Goal: Task Accomplishment & Management: Manage account settings

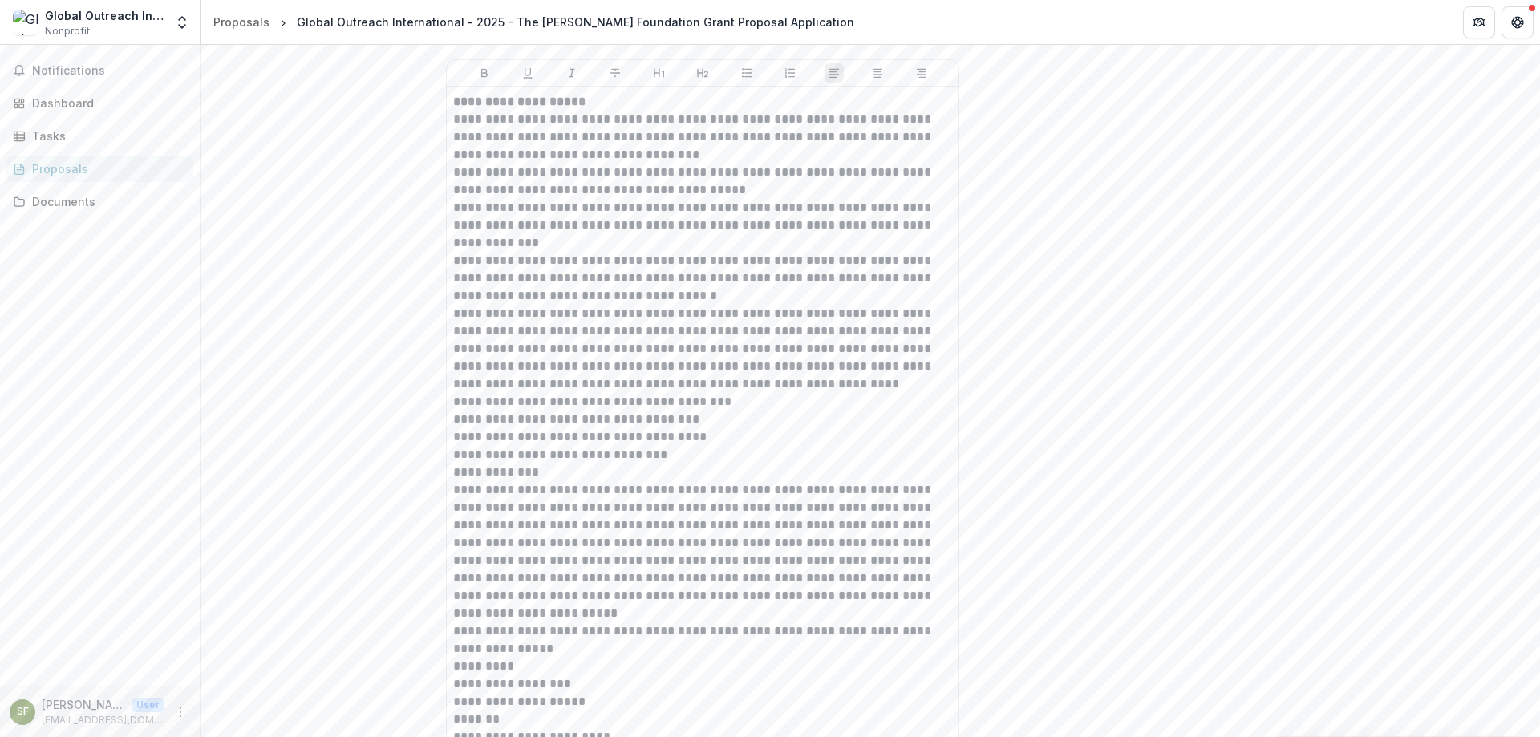
scroll to position [128, 0]
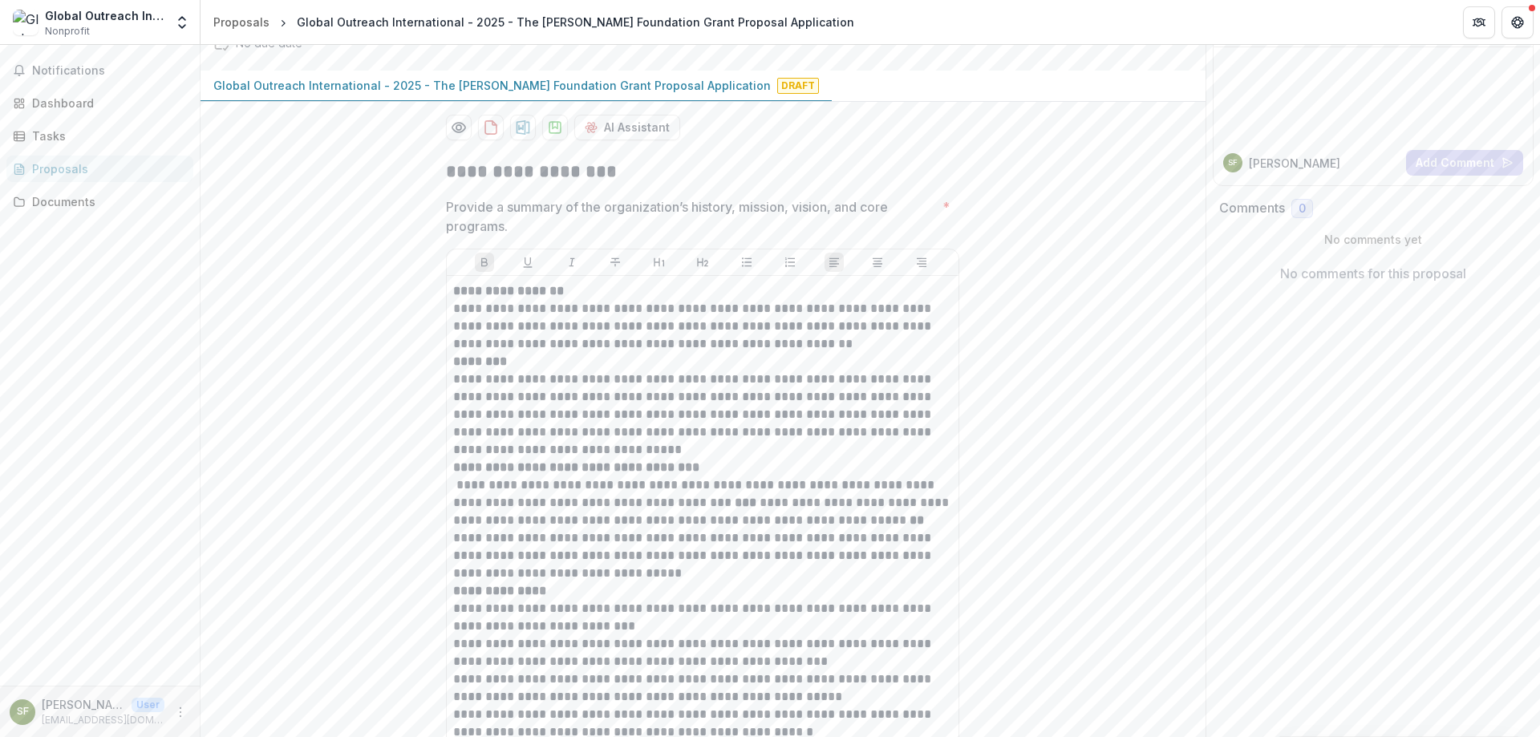
click at [103, 93] on link "Dashboard" at bounding box center [99, 103] width 187 height 26
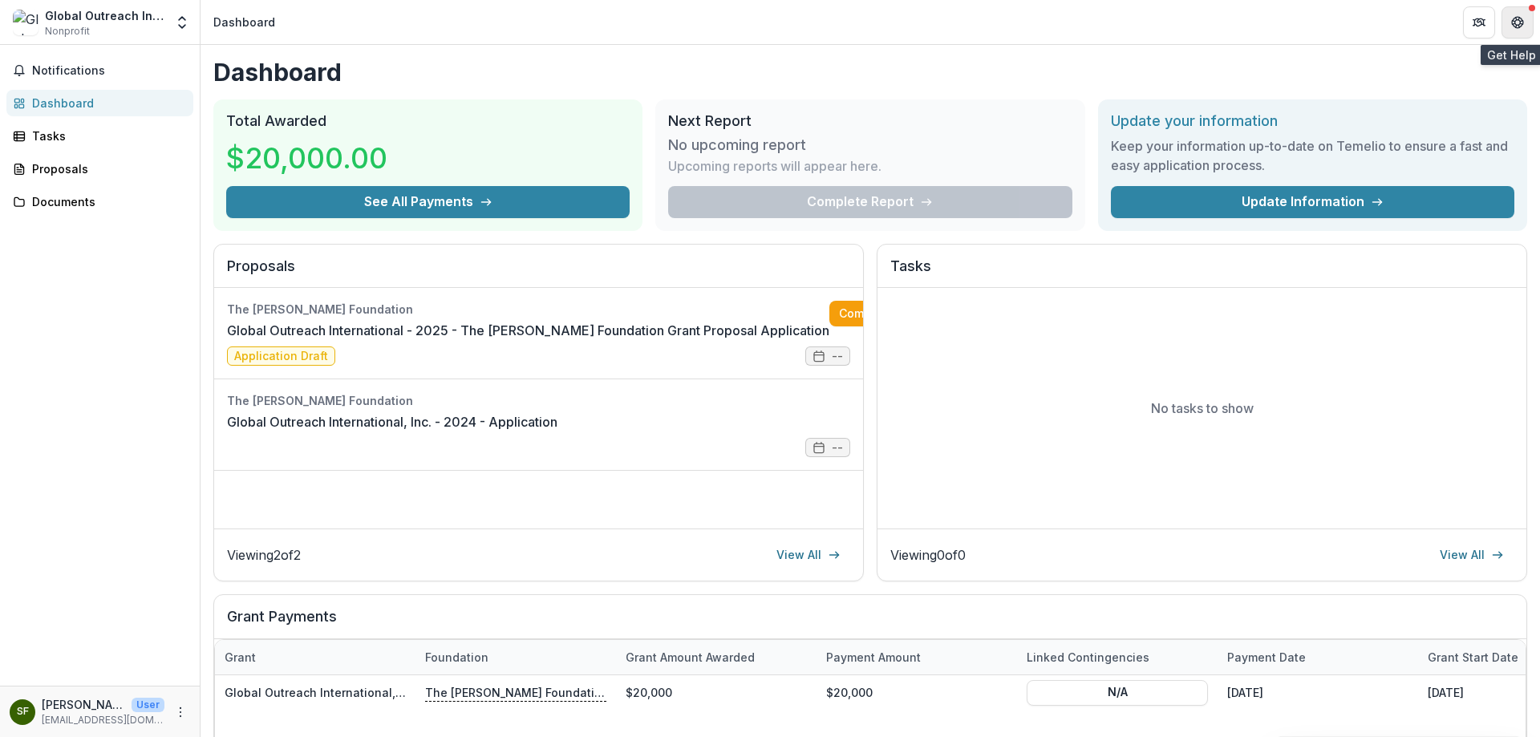
click at [1518, 20] on icon "Get Help" at bounding box center [1518, 18] width 4 height 3
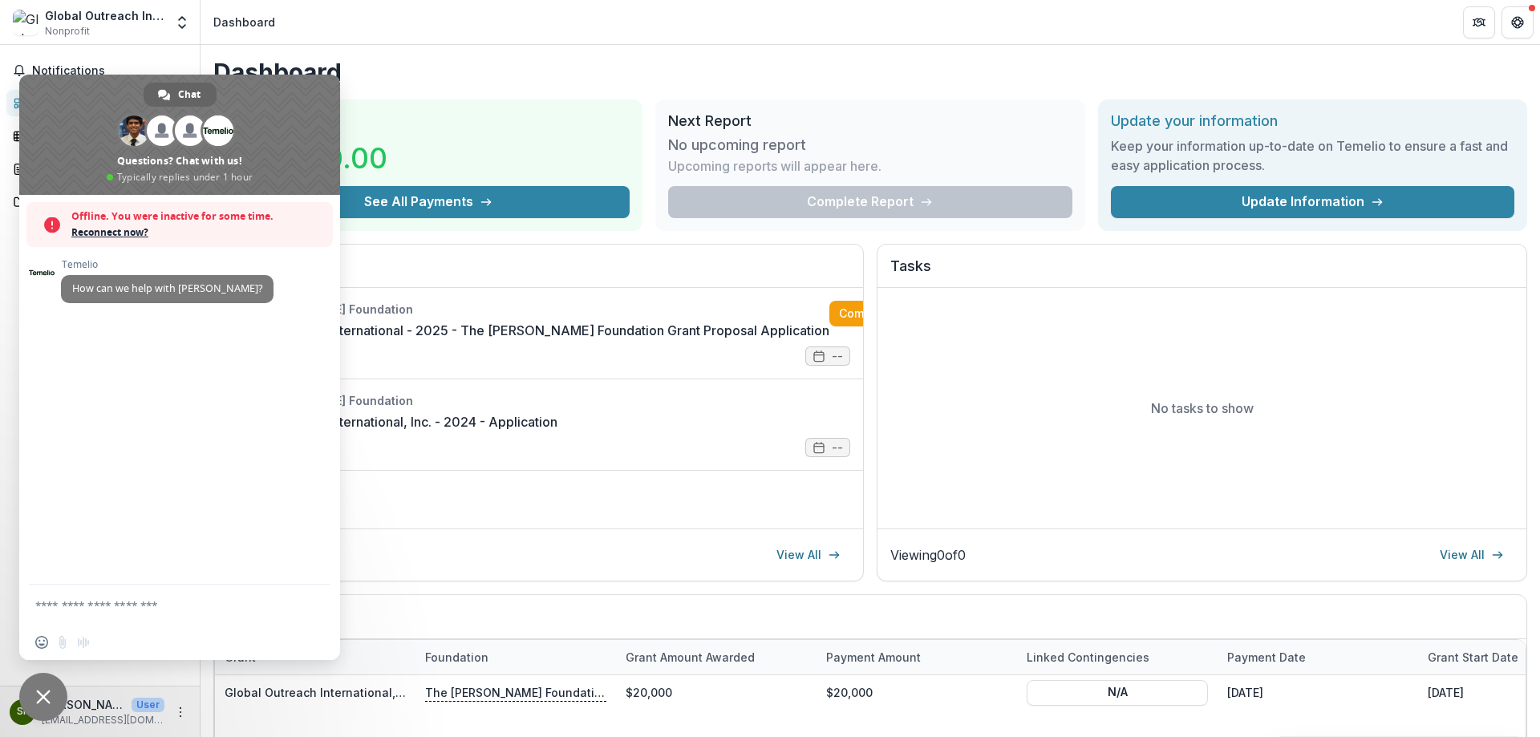
click at [49, 699] on span "Close chat" at bounding box center [43, 697] width 14 height 14
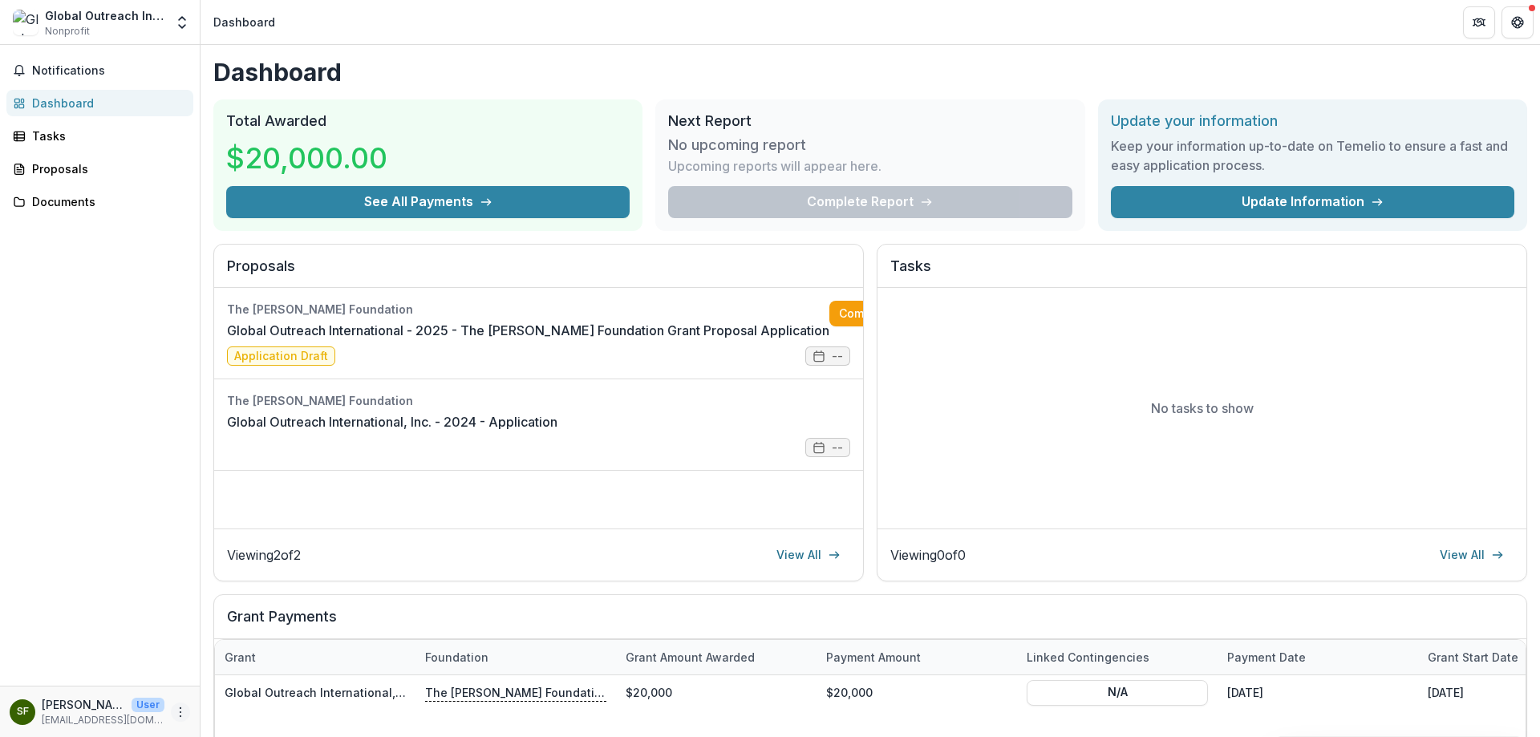
click at [181, 714] on icon "More" at bounding box center [180, 712] width 13 height 13
click at [279, 702] on button "Logout" at bounding box center [286, 704] width 172 height 26
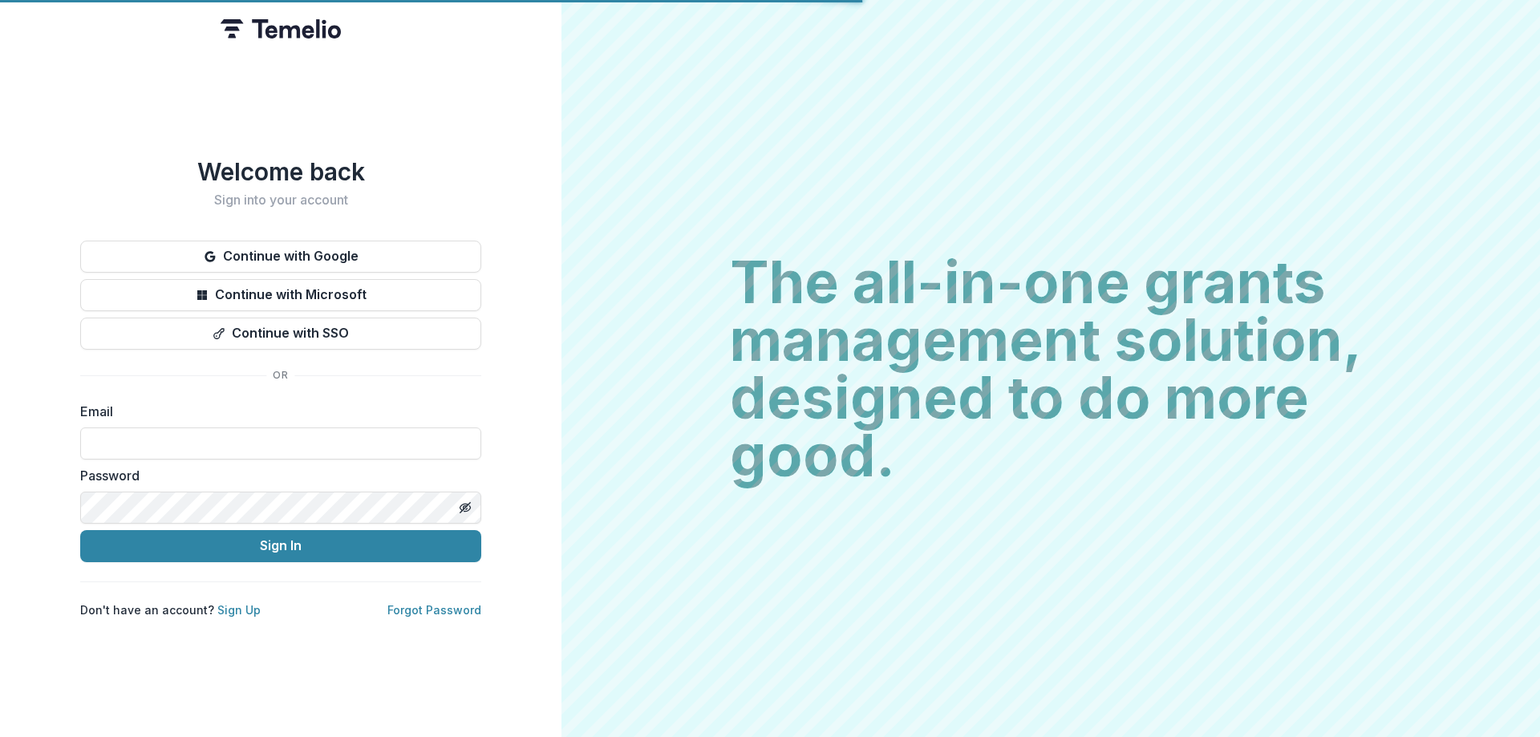
type input "**********"
